Goal: Task Accomplishment & Management: Manage account settings

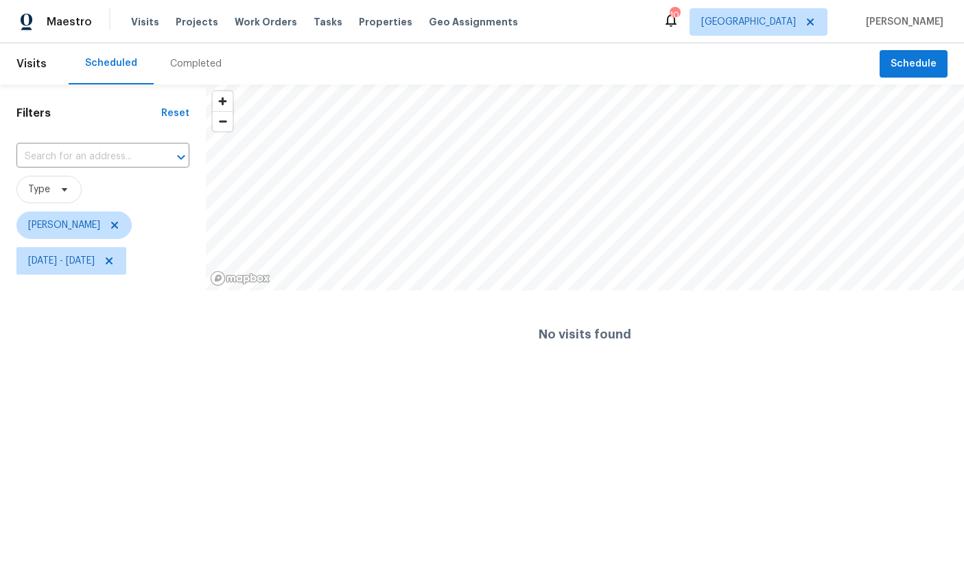
scroll to position [222, 176]
click at [95, 263] on span "[DATE] - [DATE]" at bounding box center [61, 261] width 67 height 14
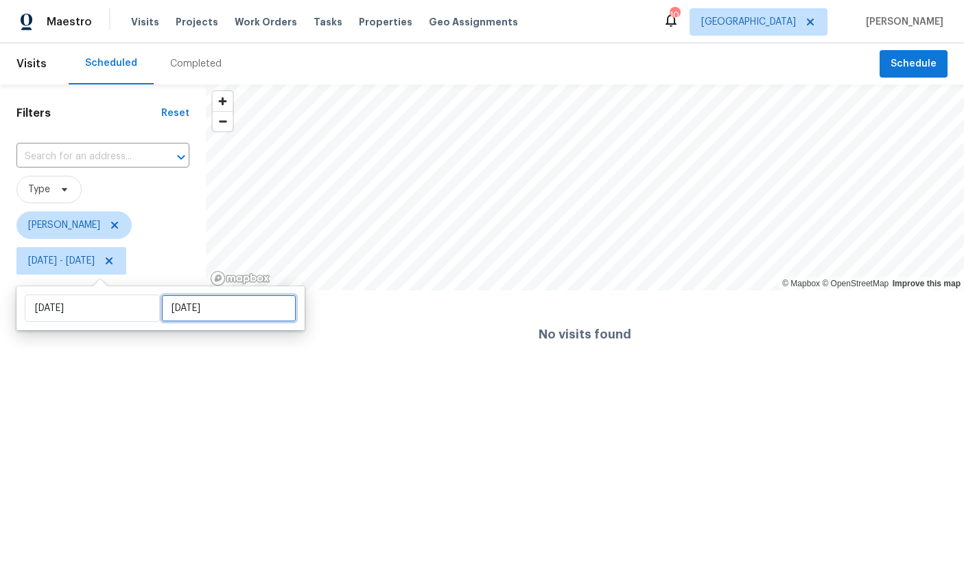
click at [220, 306] on input "[DATE]" at bounding box center [228, 307] width 135 height 27
select select "8"
select select "2025"
select select "9"
select select "2025"
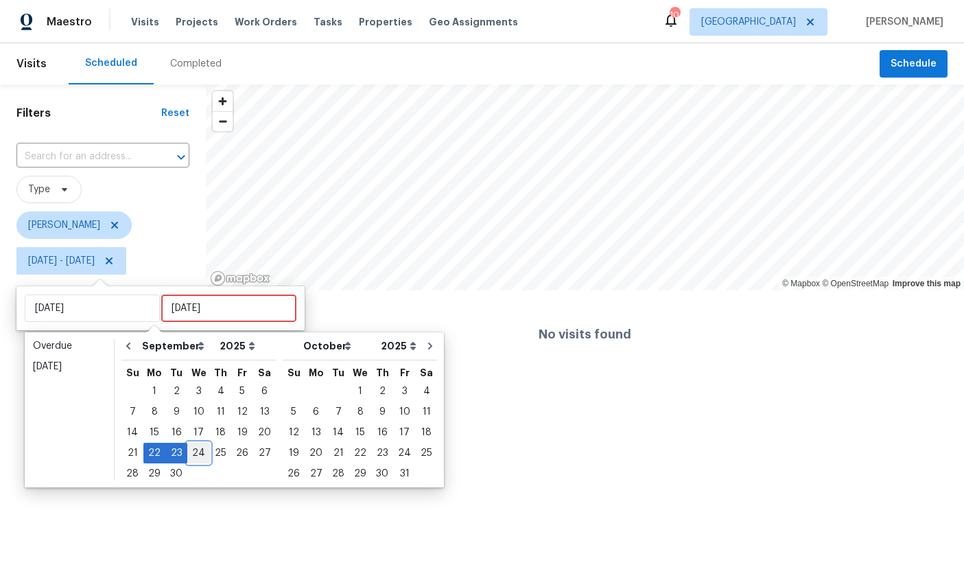
click at [194, 452] on div "24" at bounding box center [198, 452] width 23 height 19
type input "[DATE]"
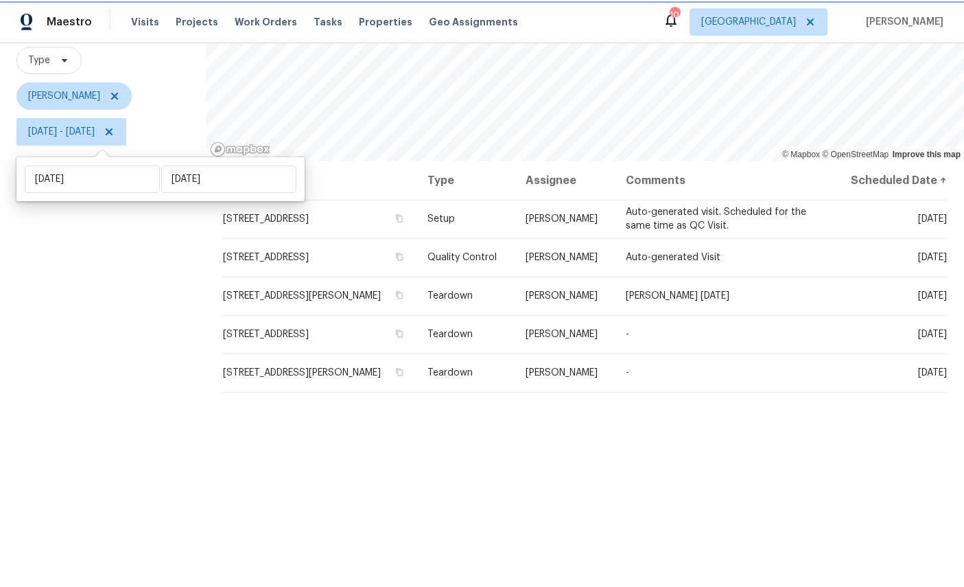
scroll to position [115, 0]
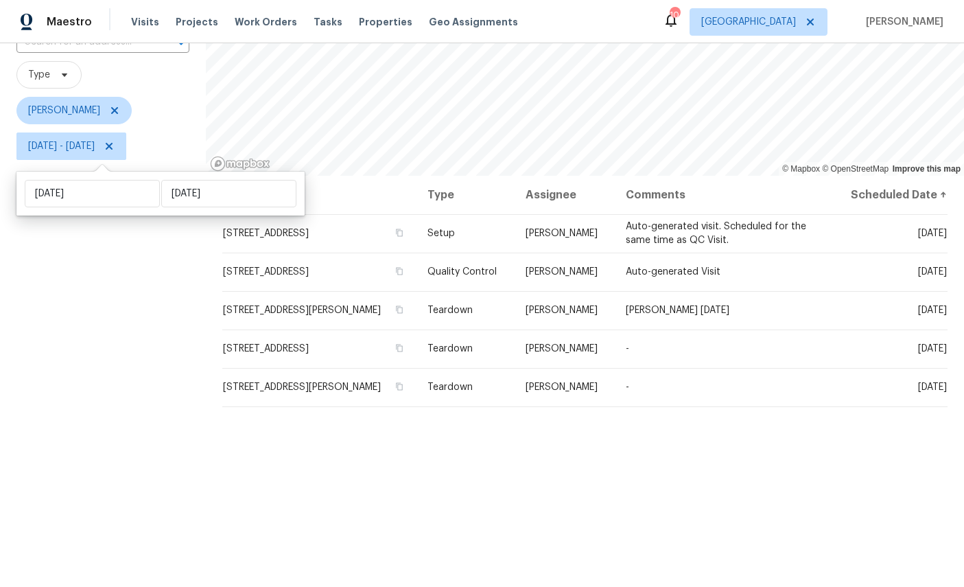
click at [0, 0] on icon at bounding box center [0, 0] width 0 height 0
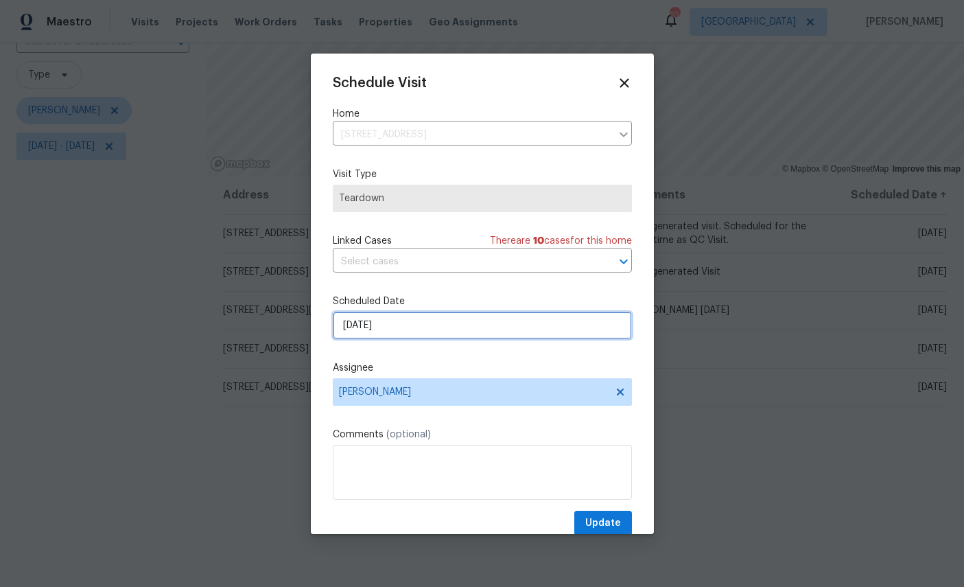
click at [463, 325] on input "[DATE]" at bounding box center [482, 325] width 299 height 27
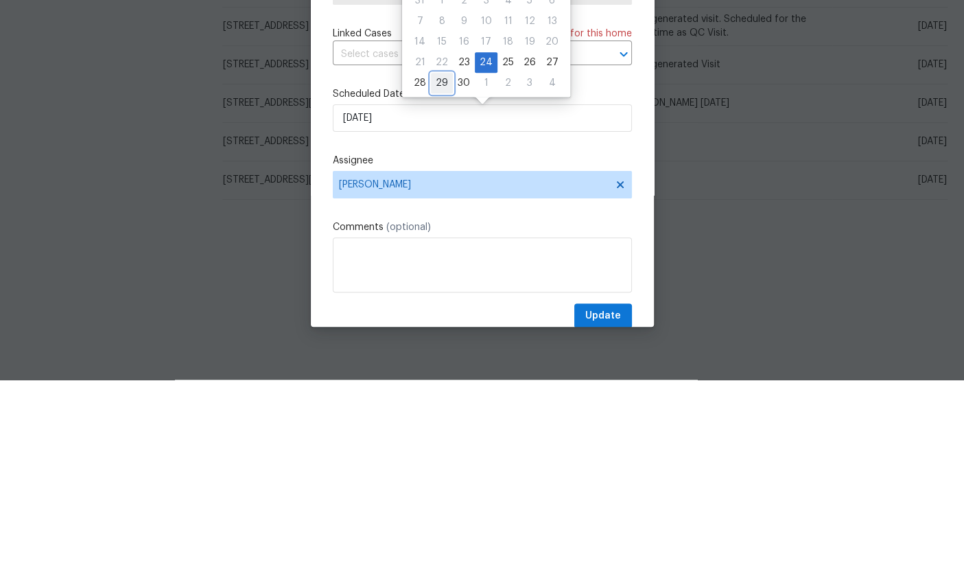
click at [445, 281] on div "29" at bounding box center [442, 290] width 22 height 19
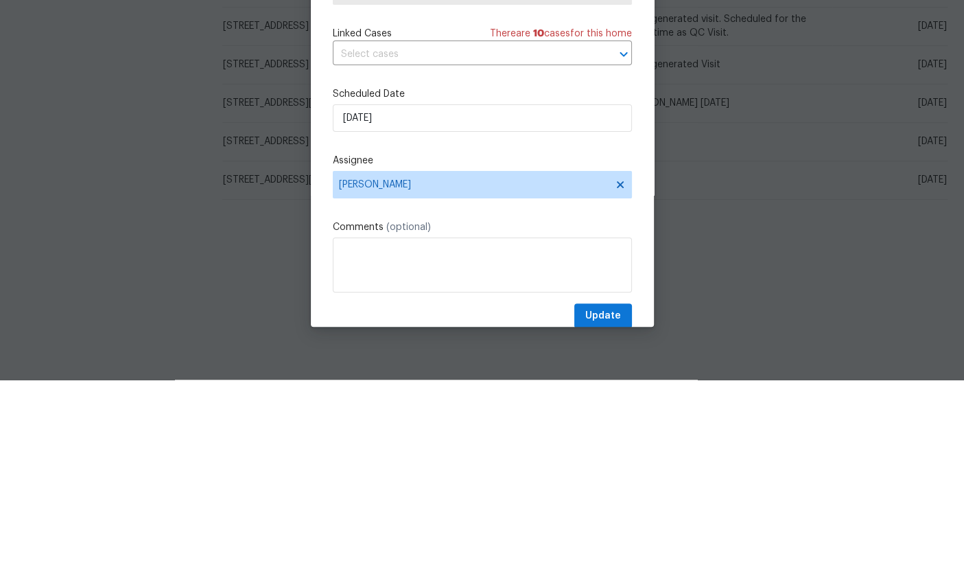
type input "[DATE]"
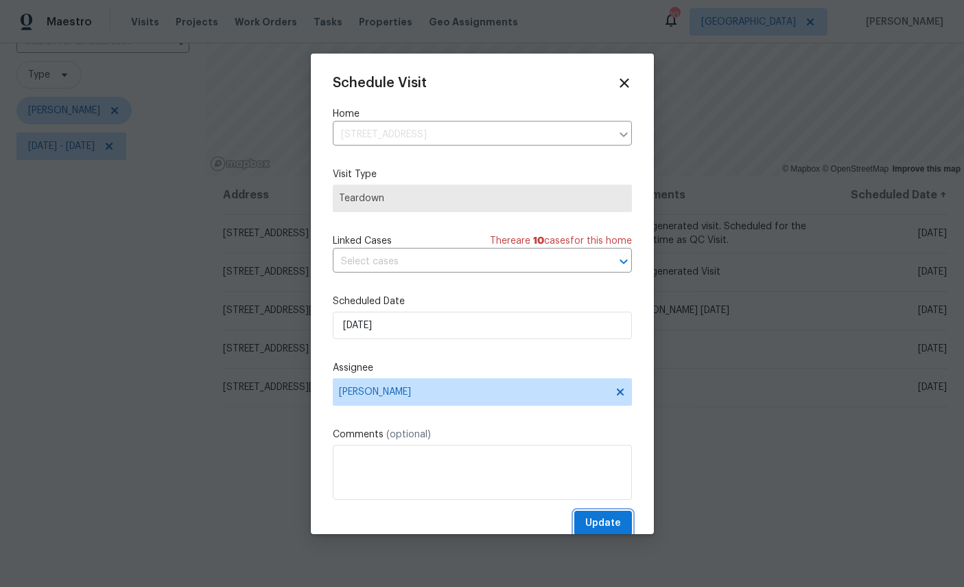
click at [605, 526] on span "Update" at bounding box center [603, 523] width 36 height 17
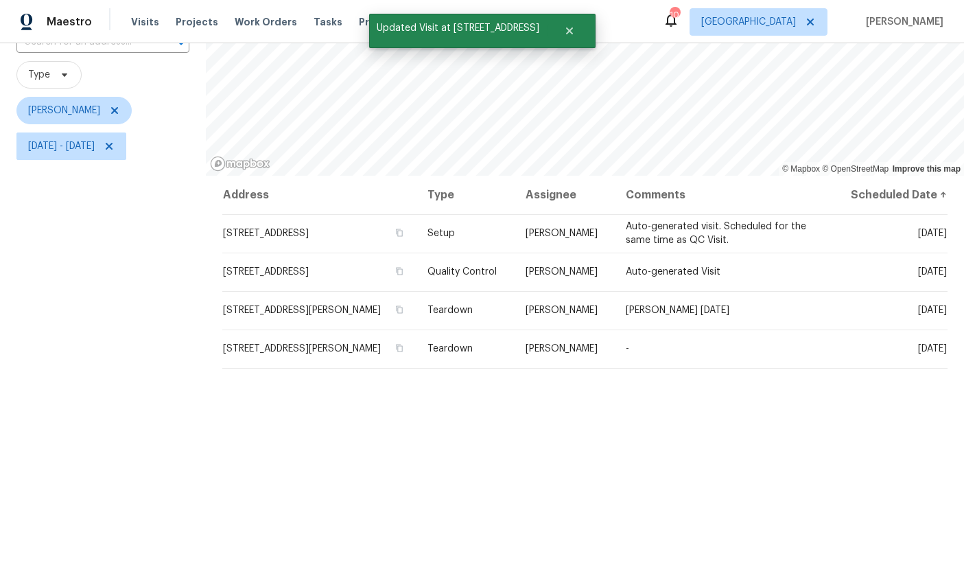
click at [0, 0] on icon at bounding box center [0, 0] width 0 height 0
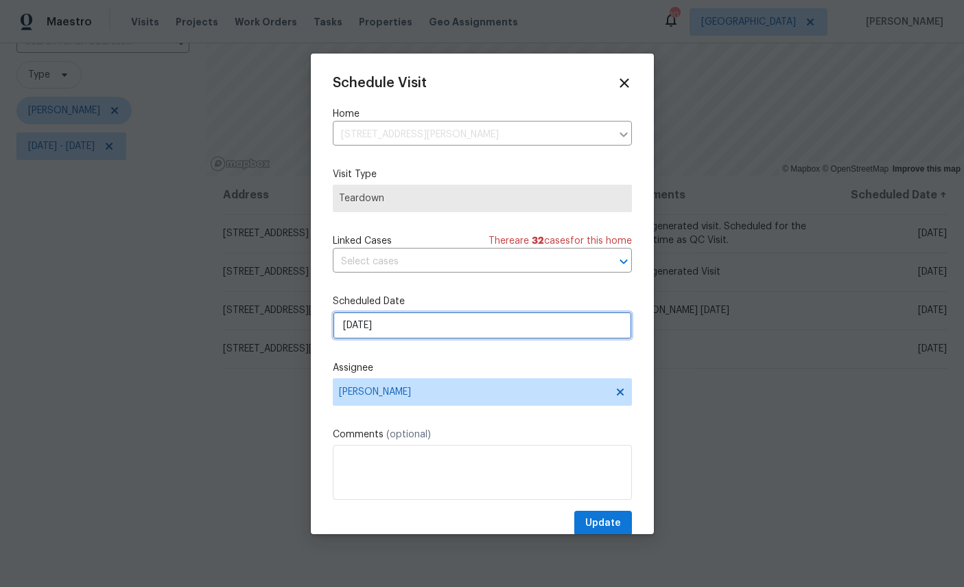
click at [436, 328] on input "[DATE]" at bounding box center [482, 325] width 299 height 27
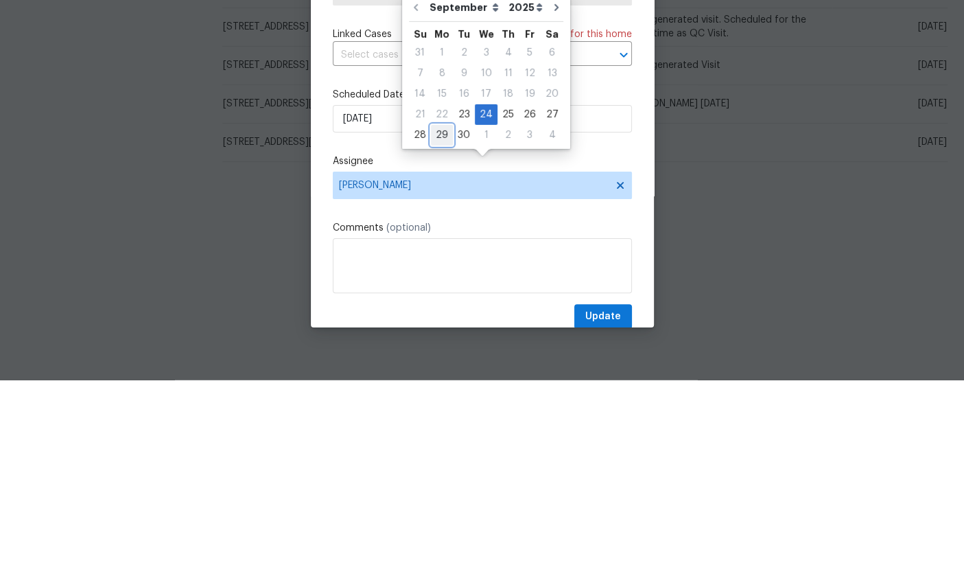
click at [443, 332] on div "29" at bounding box center [442, 341] width 22 height 19
type input "[DATE]"
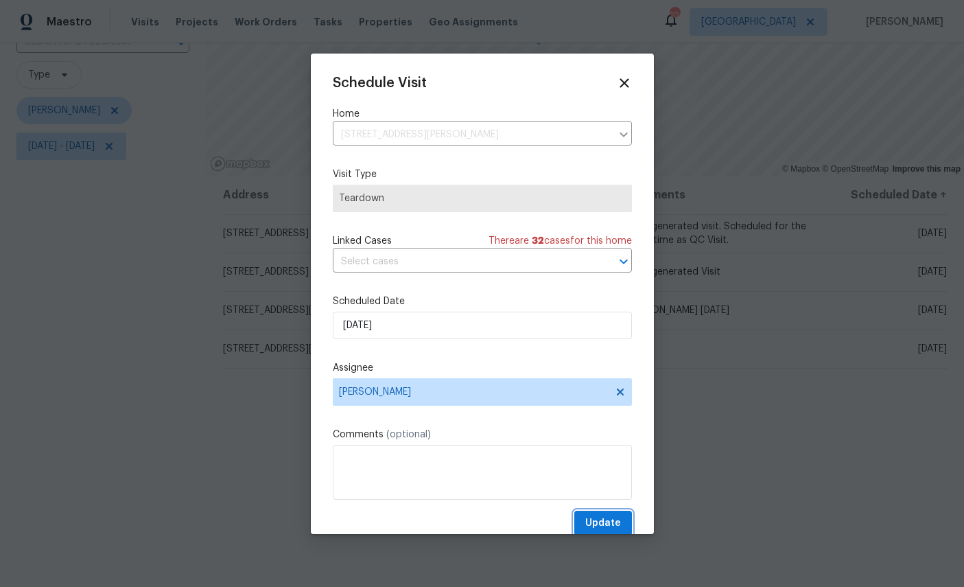
click at [592, 525] on span "Update" at bounding box center [603, 523] width 36 height 17
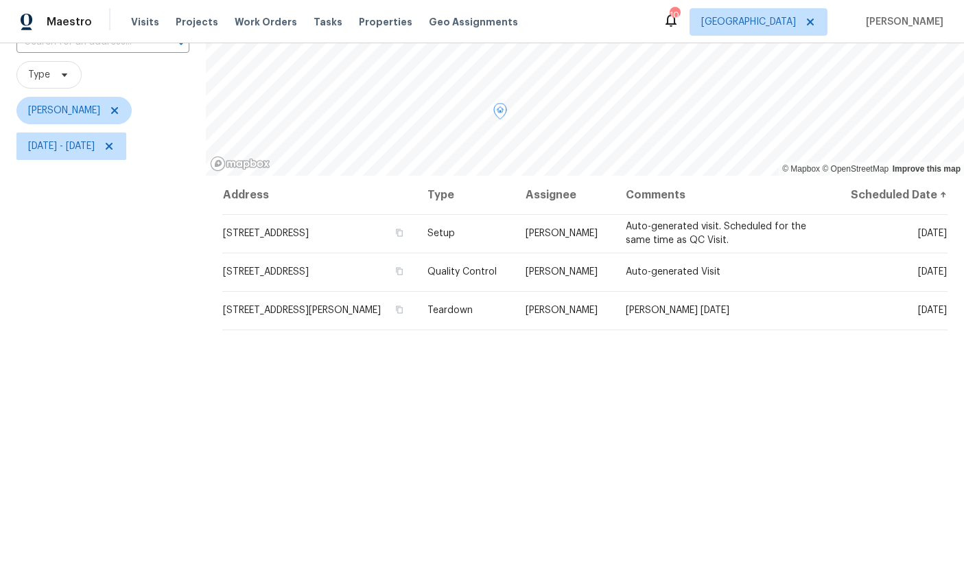
click at [0, 0] on icon at bounding box center [0, 0] width 0 height 0
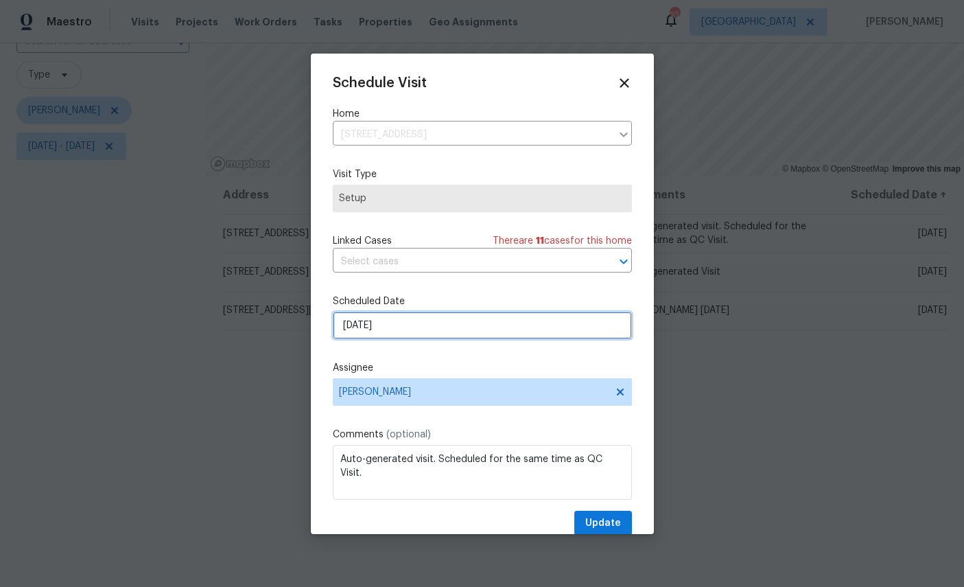
click at [472, 318] on input "[DATE]" at bounding box center [482, 325] width 299 height 27
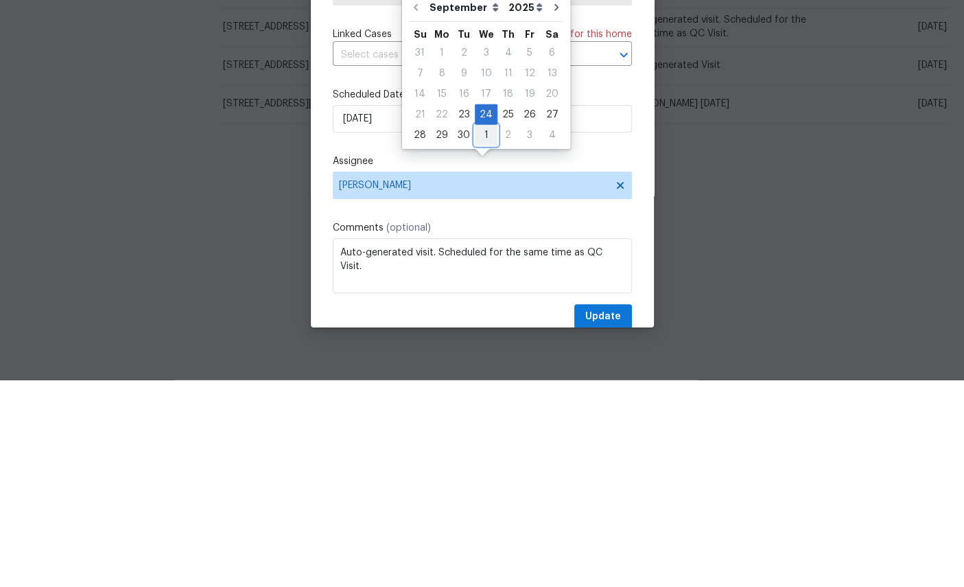
click at [480, 332] on div "1" at bounding box center [486, 341] width 23 height 19
type input "[DATE]"
select select "9"
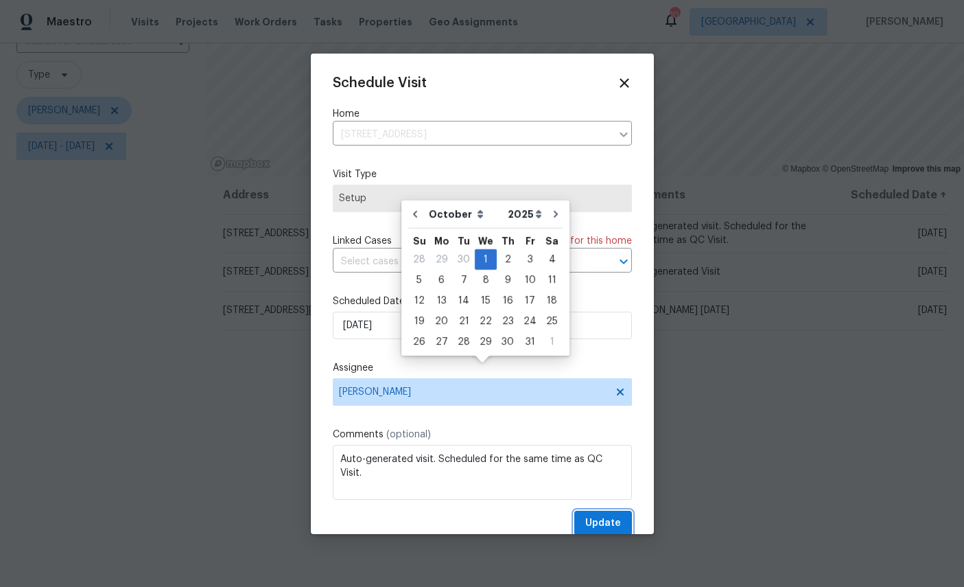
click at [592, 513] on button "Update" at bounding box center [603, 523] width 58 height 25
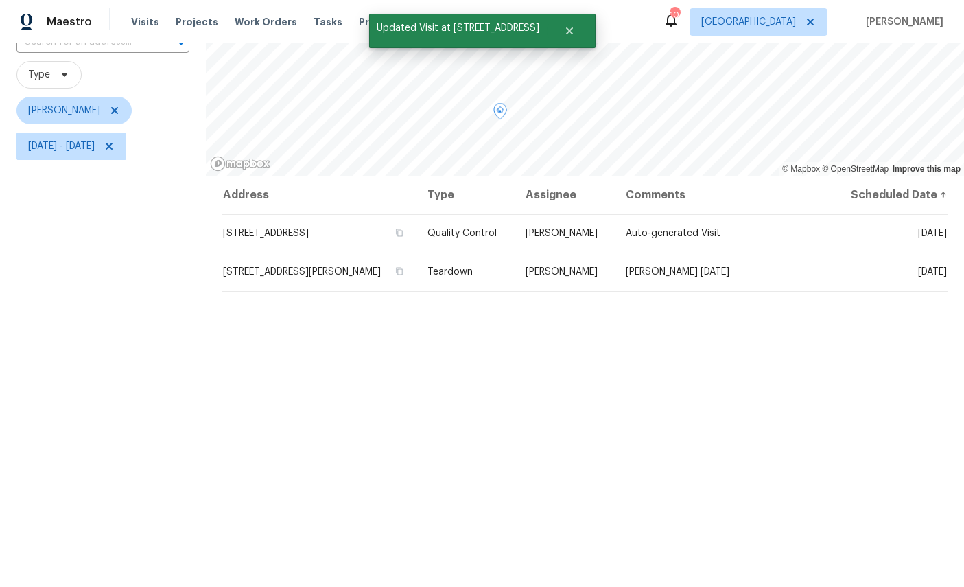
click at [0, 0] on icon at bounding box center [0, 0] width 0 height 0
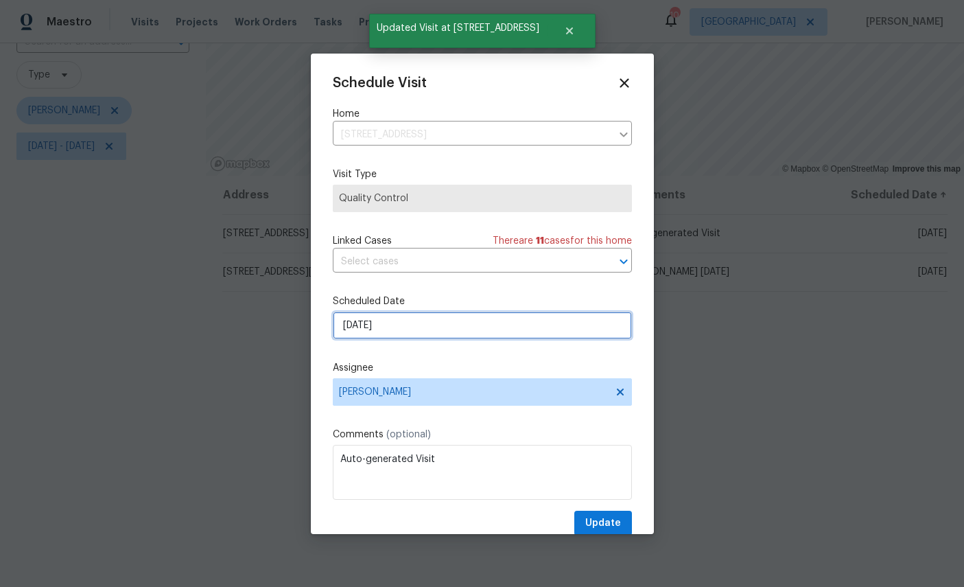
click at [461, 316] on input "[DATE]" at bounding box center [482, 325] width 299 height 27
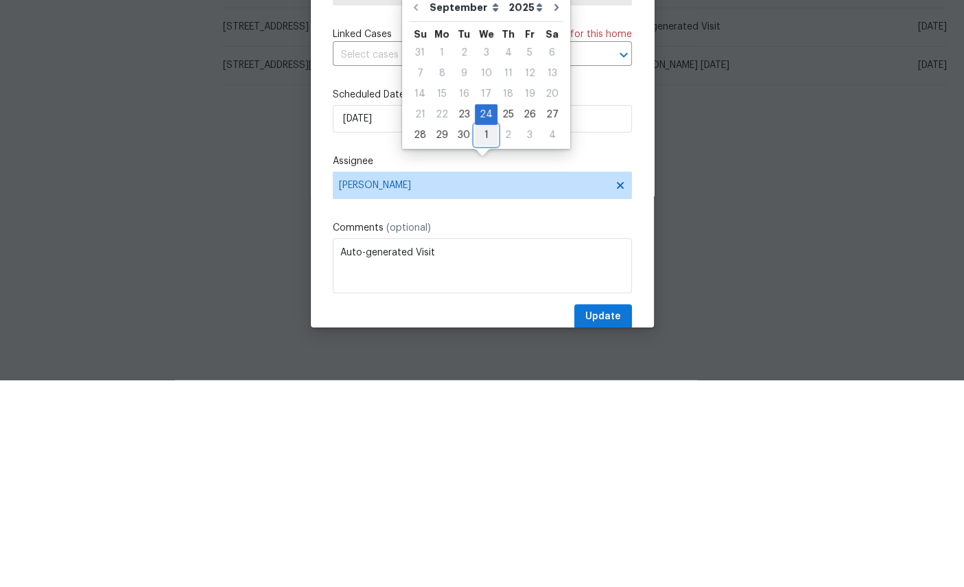
click at [482, 332] on div "1" at bounding box center [486, 341] width 23 height 19
type input "[DATE]"
select select "9"
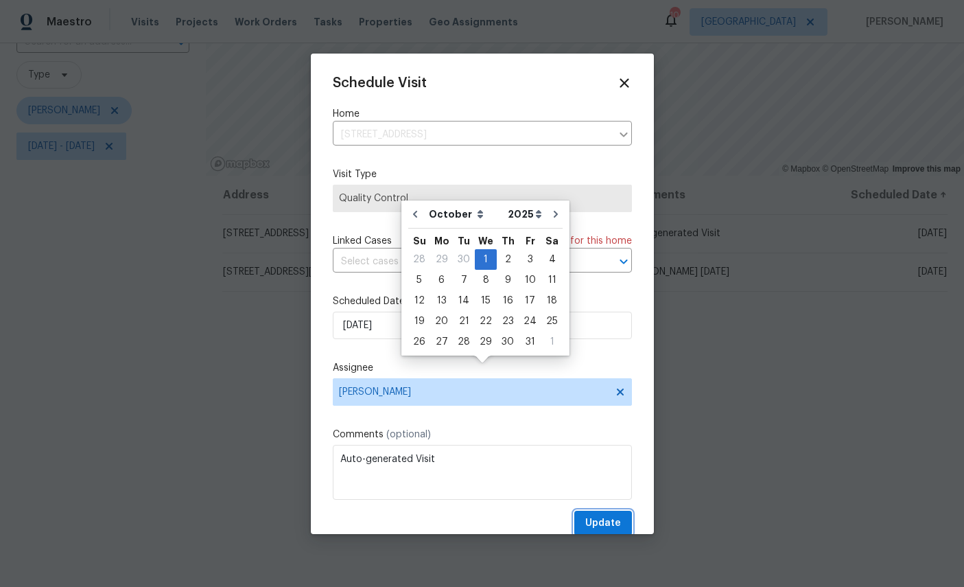
click at [609, 521] on span "Update" at bounding box center [603, 523] width 36 height 17
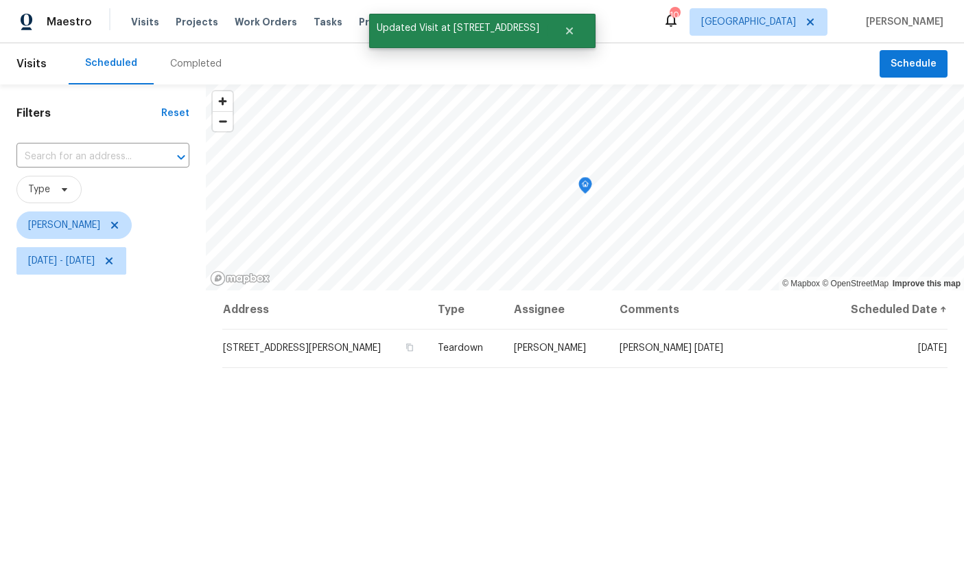
scroll to position [0, 0]
click at [916, 56] on span "Schedule" at bounding box center [914, 64] width 46 height 17
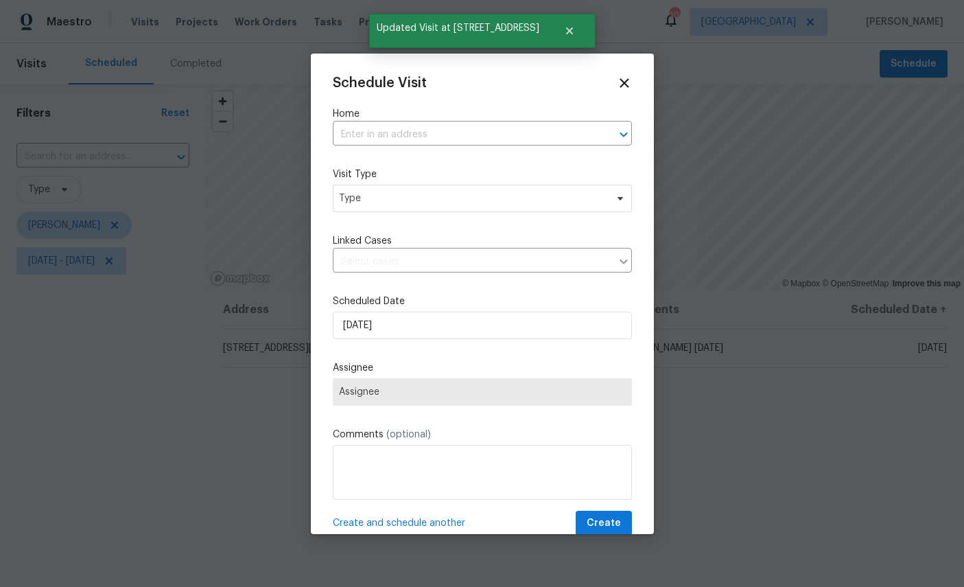
click at [466, 124] on input "text" at bounding box center [463, 134] width 261 height 21
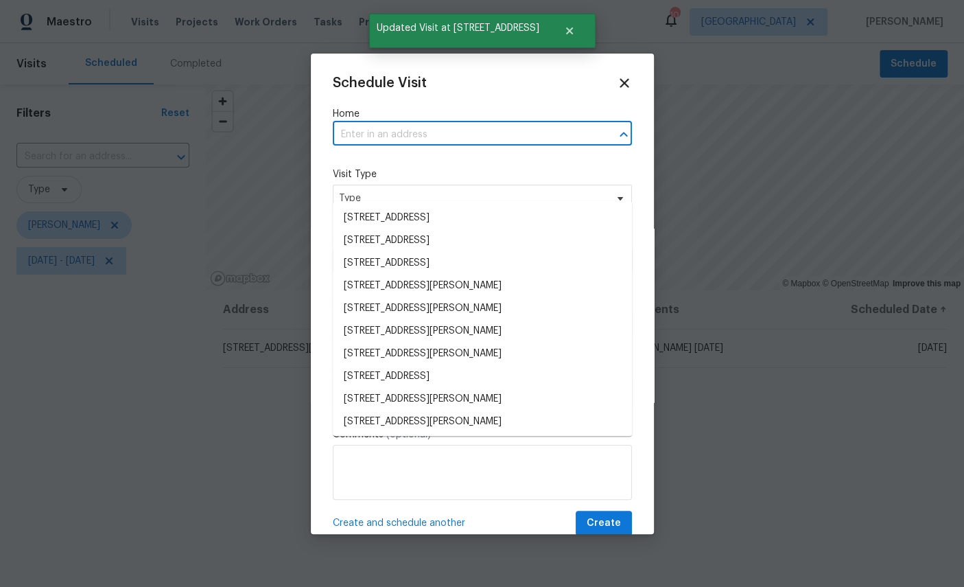
type input "p"
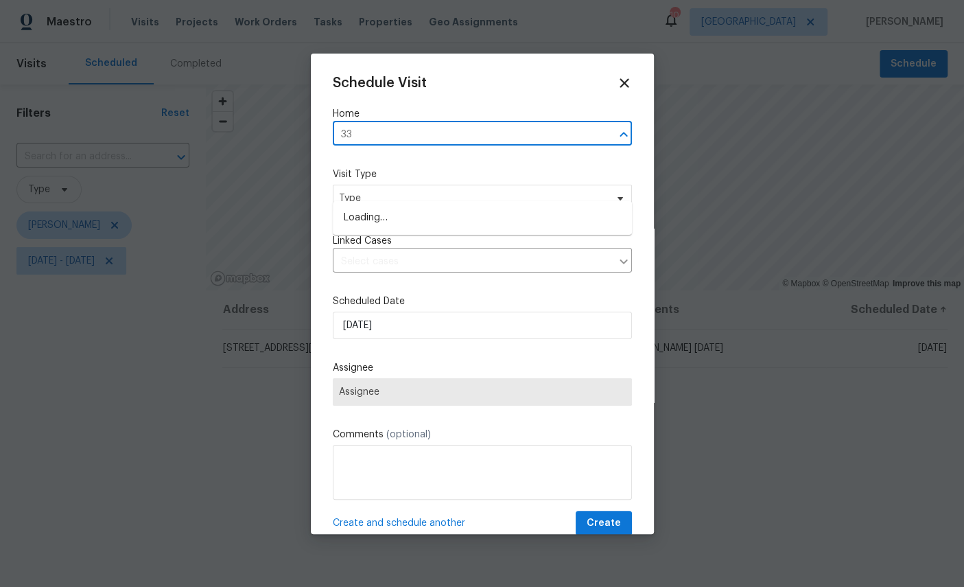
type input "33"
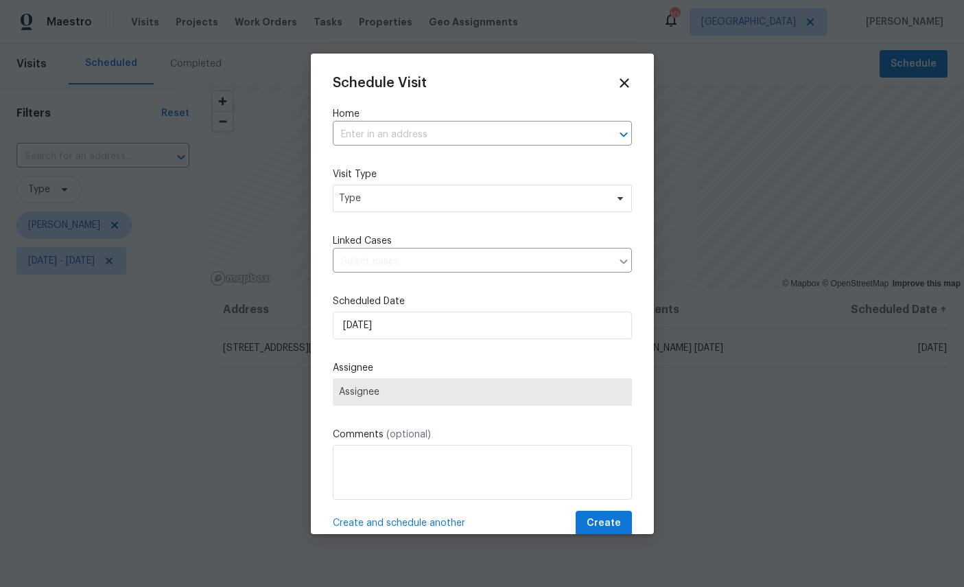
click at [738, 316] on div at bounding box center [482, 293] width 964 height 587
click at [441, 126] on input "text" at bounding box center [463, 134] width 261 height 21
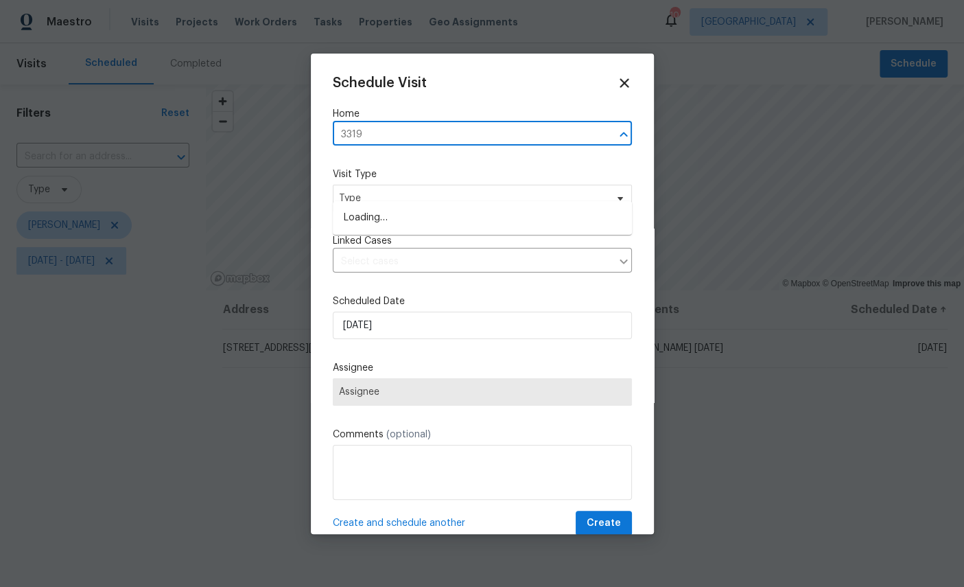
type input "3319"
click at [460, 207] on li "[STREET_ADDRESS]" at bounding box center [482, 218] width 299 height 23
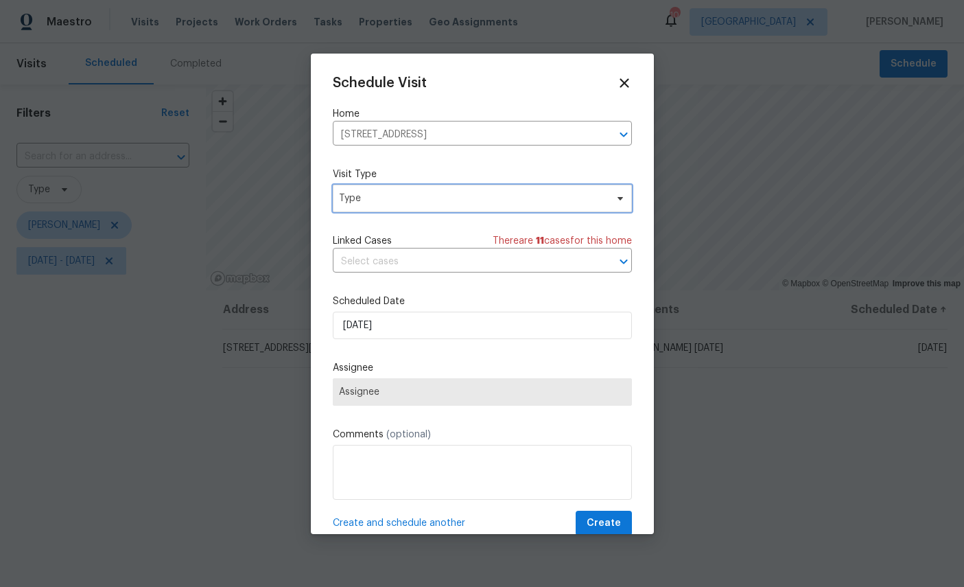
click at [477, 189] on span "Type" at bounding box center [482, 198] width 299 height 27
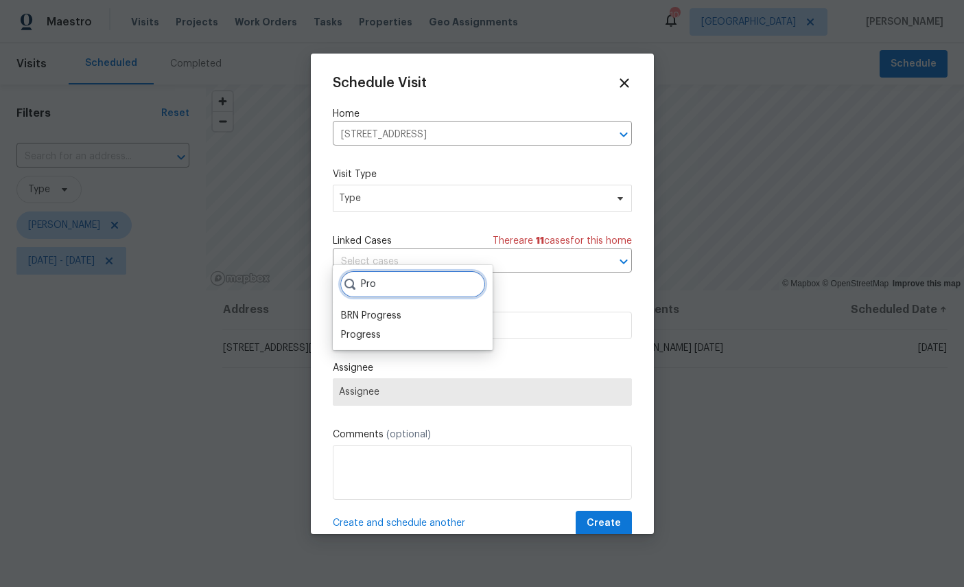
type input "Pro"
click at [351, 328] on div "Progress" at bounding box center [361, 335] width 40 height 14
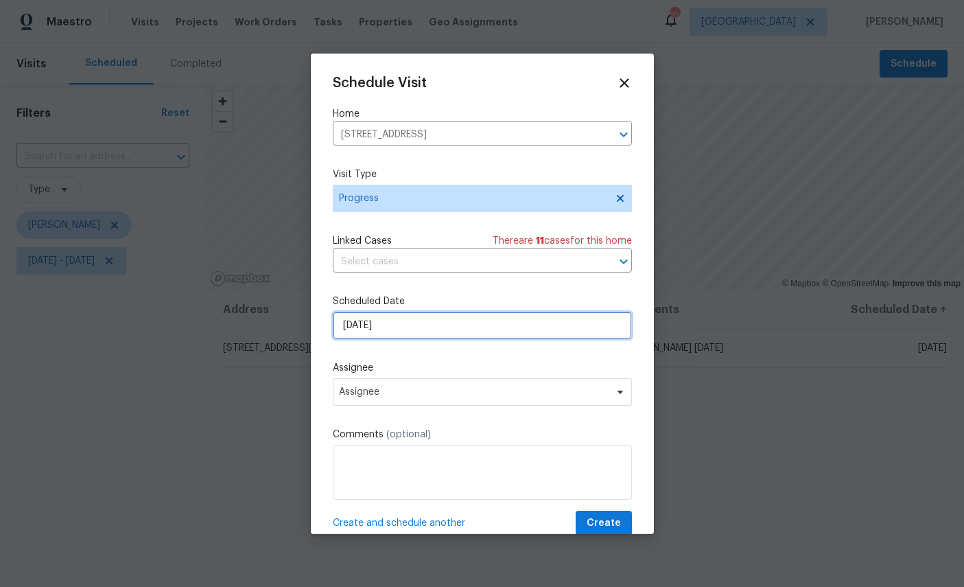
click at [452, 320] on input "[DATE]" at bounding box center [482, 325] width 299 height 27
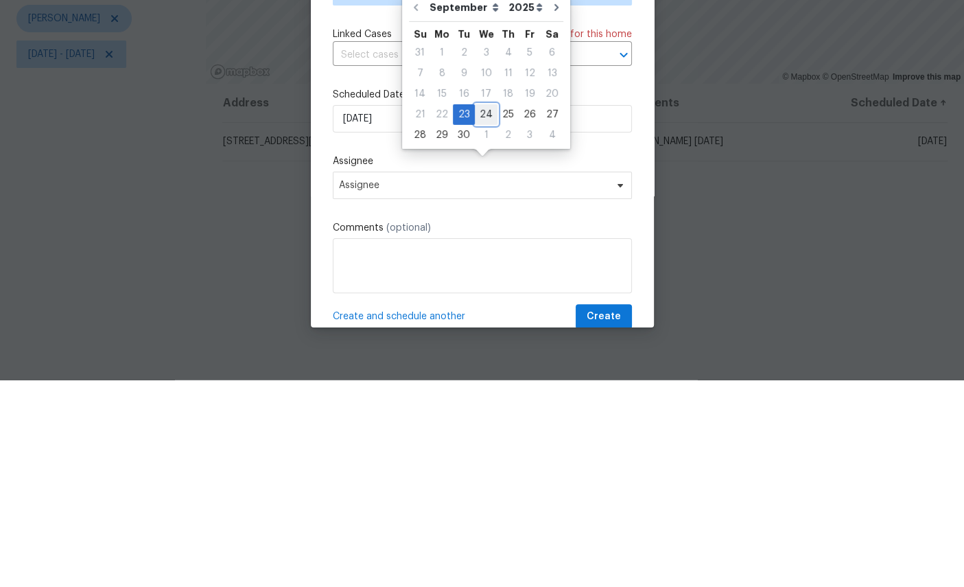
click at [483, 312] on div "24" at bounding box center [486, 321] width 23 height 19
type input "[DATE]"
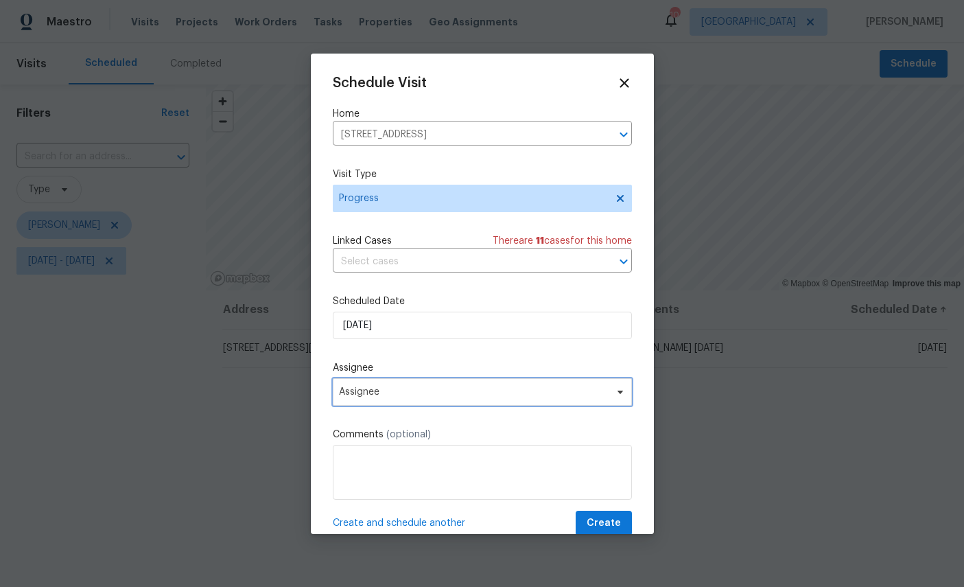
click at [493, 397] on span "Assignee" at bounding box center [473, 391] width 269 height 11
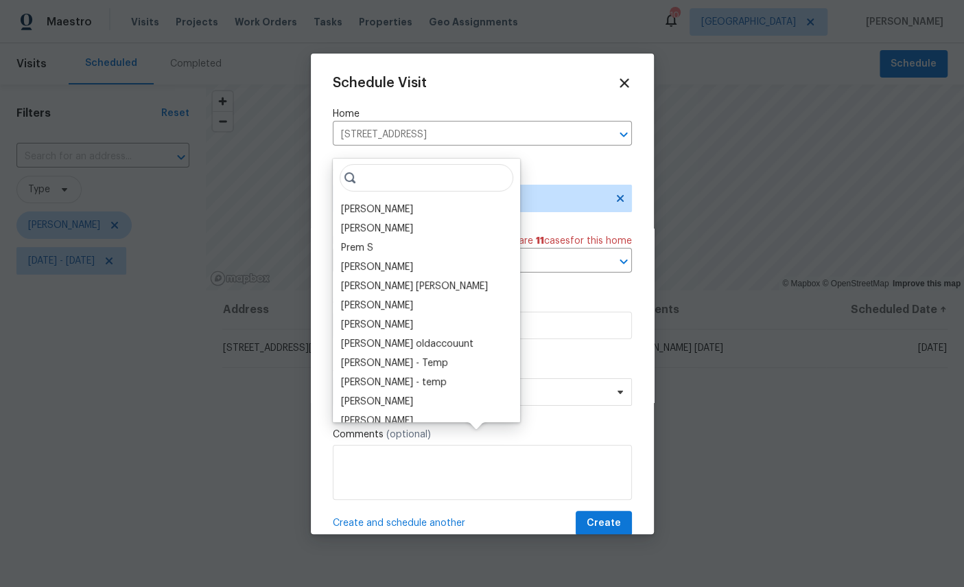
click at [386, 164] on input "search" at bounding box center [427, 177] width 174 height 27
click at [386, 202] on div "[PERSON_NAME]" at bounding box center [377, 209] width 72 height 14
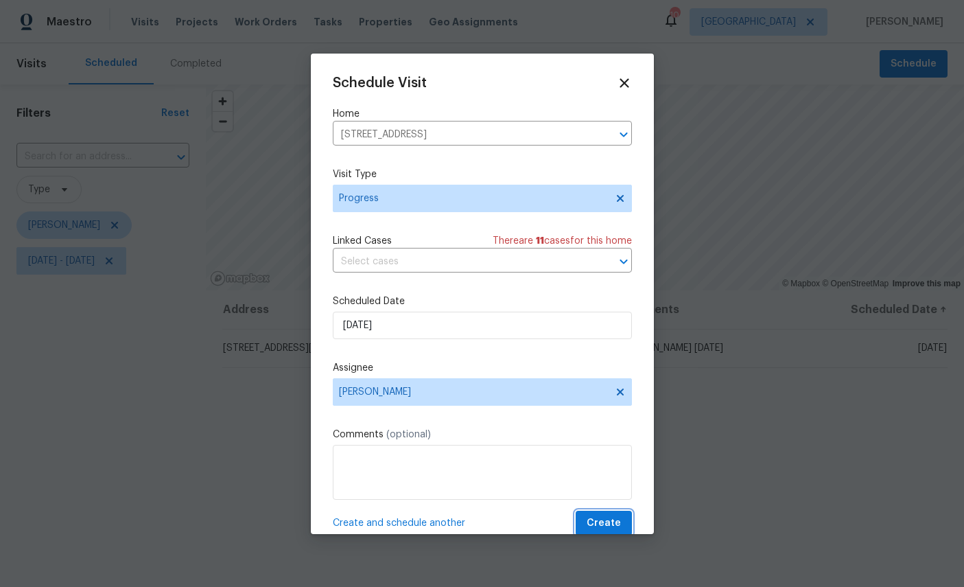
click at [605, 525] on span "Create" at bounding box center [604, 523] width 34 height 17
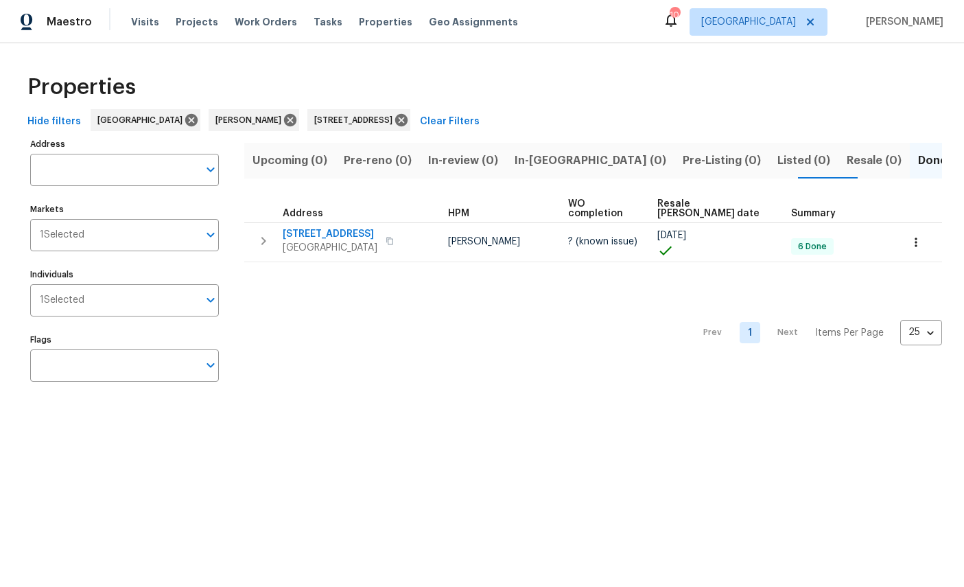
type input "3545 Chestnut Hill Ct Jacksonville FL 32223"
click at [683, 152] on span "Pre-Listing (0)" at bounding box center [722, 160] width 78 height 19
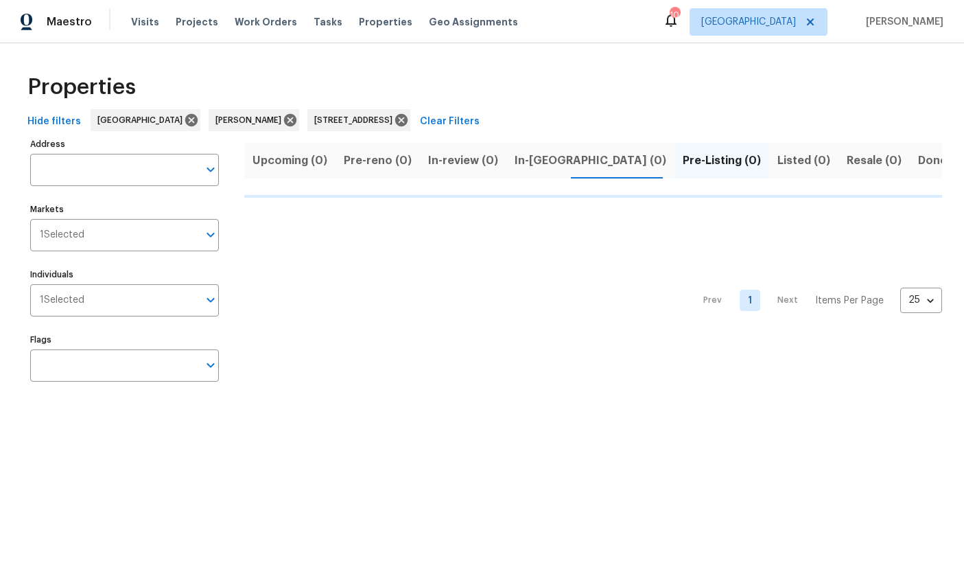
type input "3545 Chestnut Hill Ct Jacksonville FL 32223"
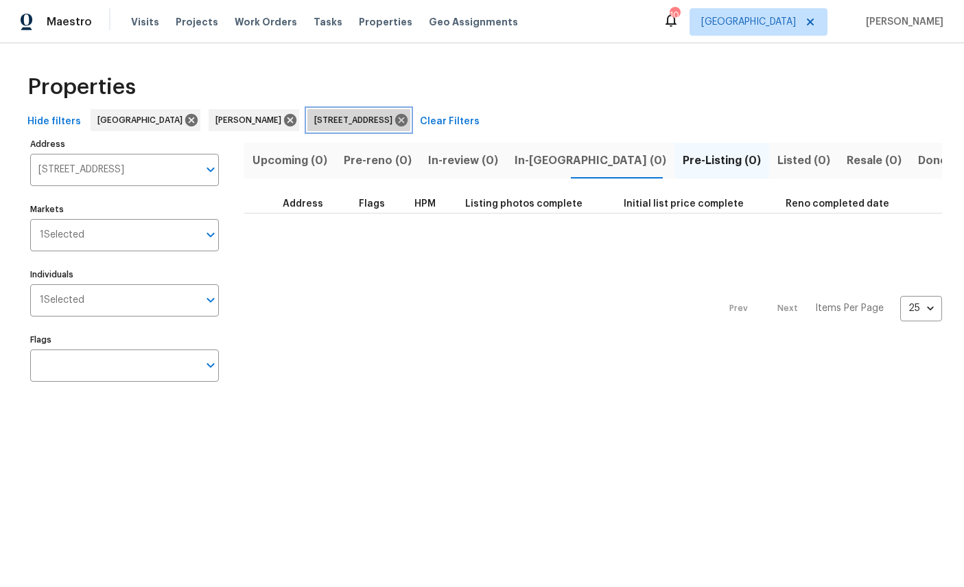
click at [408, 115] on icon at bounding box center [401, 120] width 12 height 12
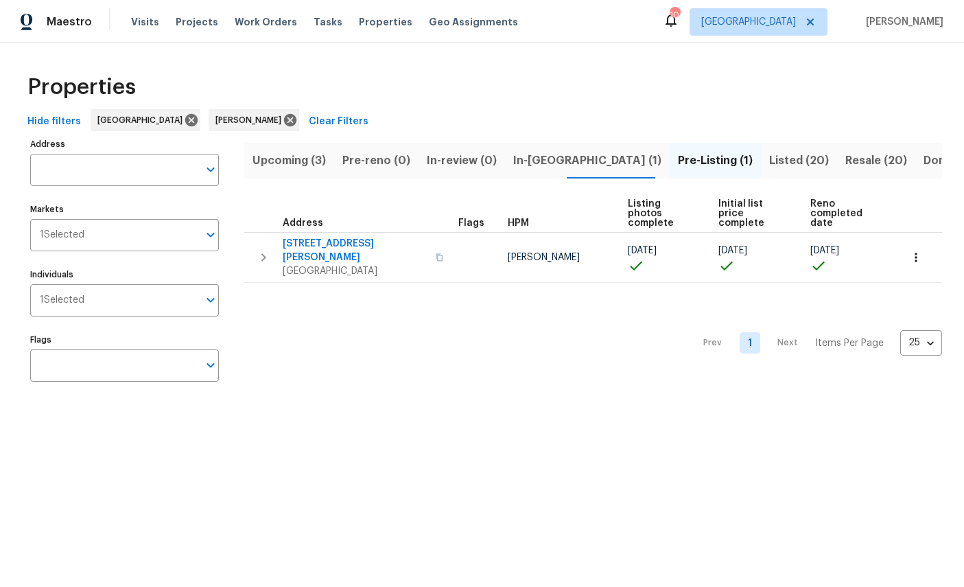
click at [769, 161] on span "Listed (20)" at bounding box center [799, 160] width 60 height 19
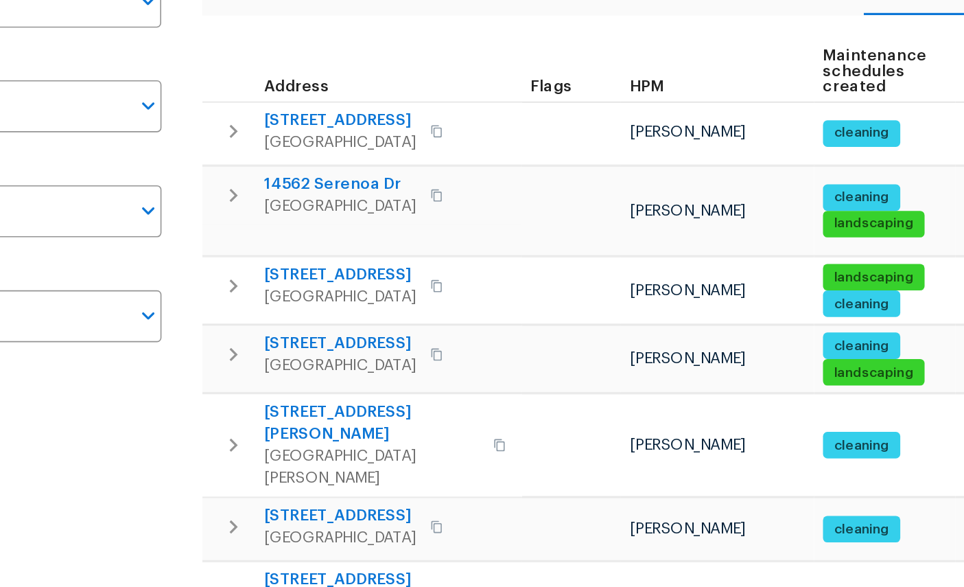
scroll to position [78, 0]
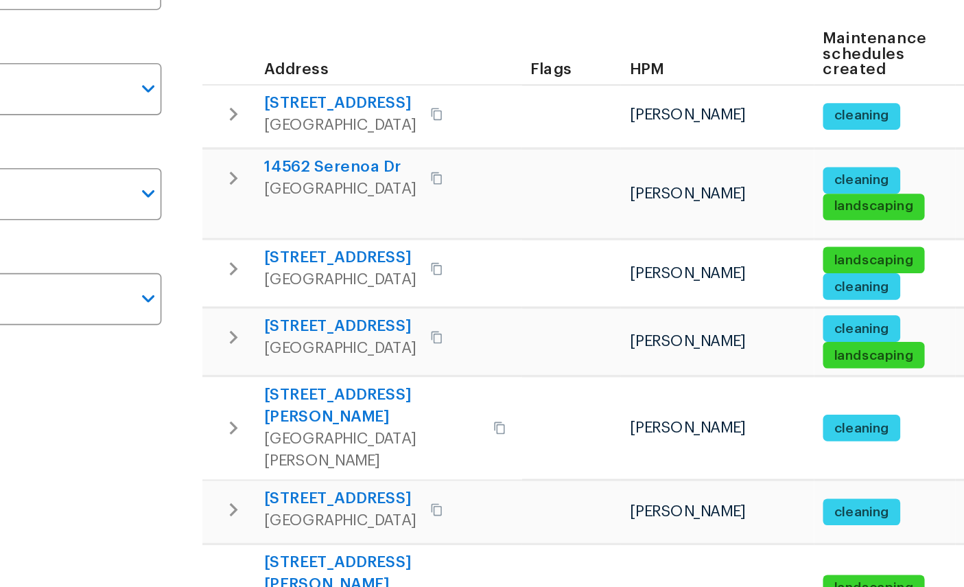
click at [283, 340] on span "208 Larkin Pl Unit 103" at bounding box center [350, 353] width 134 height 27
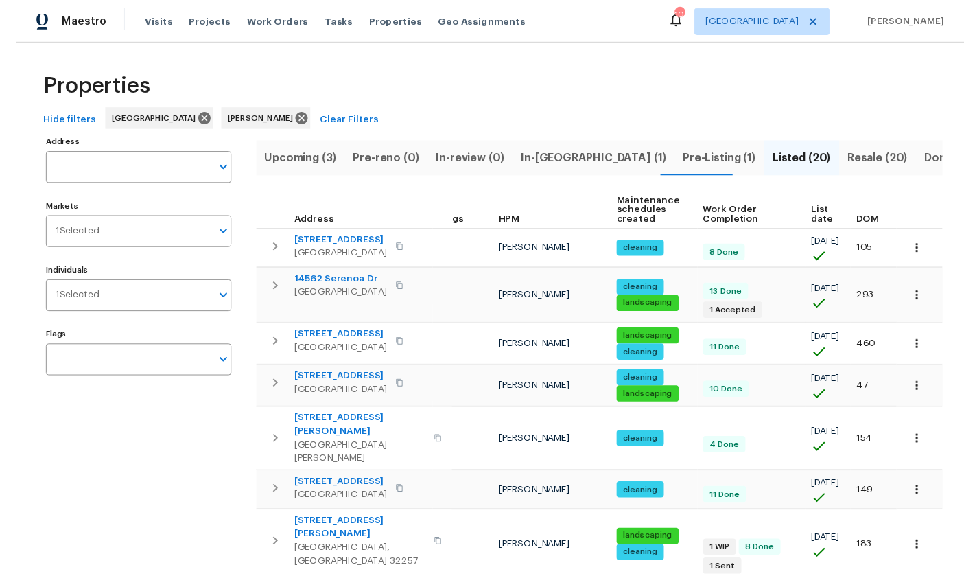
scroll to position [10, 0]
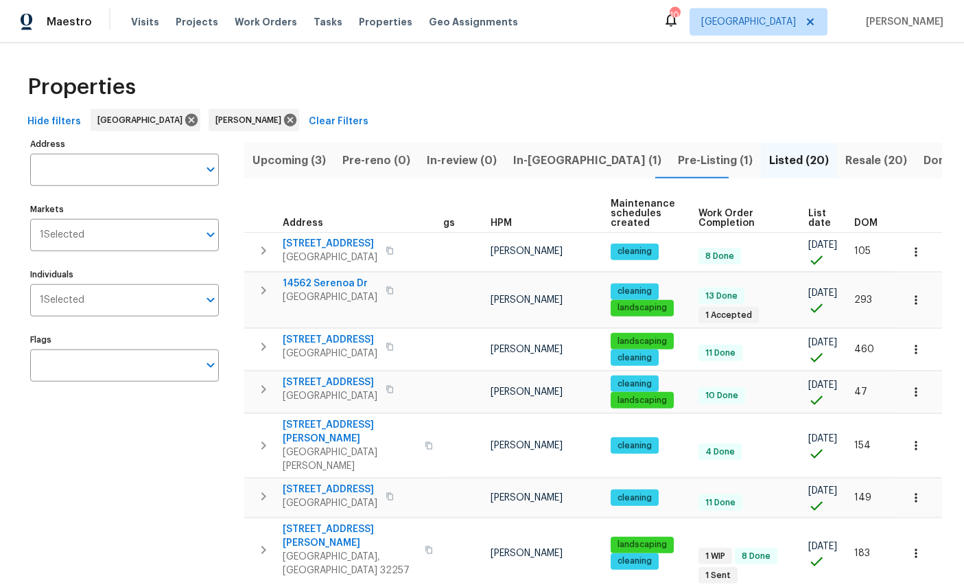
click at [926, 430] on button "button" at bounding box center [916, 445] width 30 height 30
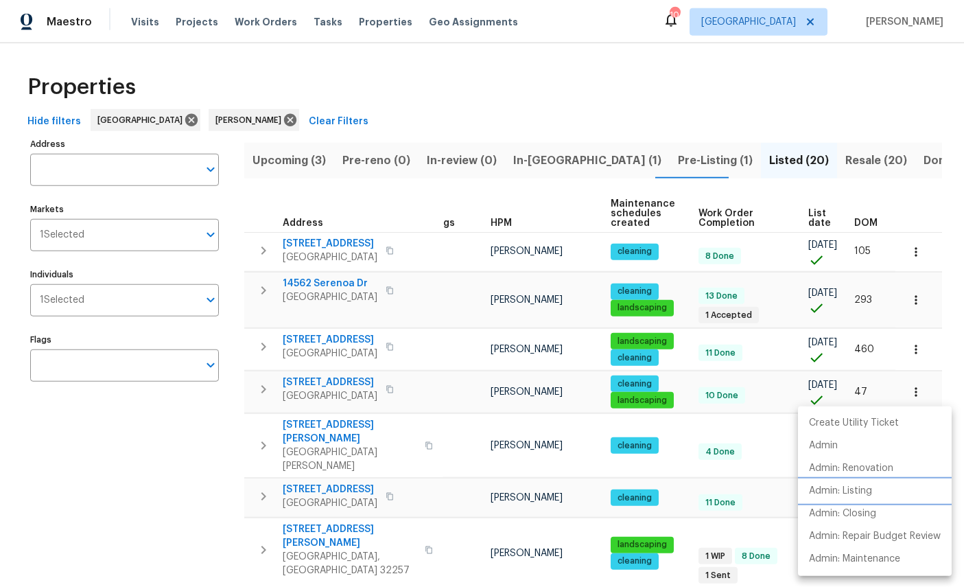
click at [865, 493] on p "Admin: Listing" at bounding box center [840, 491] width 63 height 14
click at [581, 73] on div at bounding box center [482, 293] width 964 height 587
